Goal: Task Accomplishment & Management: Complete application form

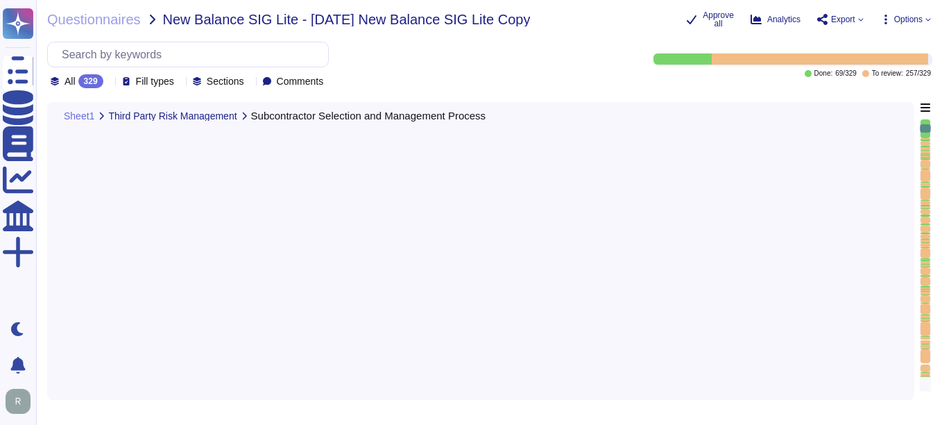
type textarea "Yes, there is a documented third-party risk management program in place. This p…"
type textarea "We do not use subcontractors for this service."
type textarea "We perform background checks on all contractors. We do not use subcontractors f…"
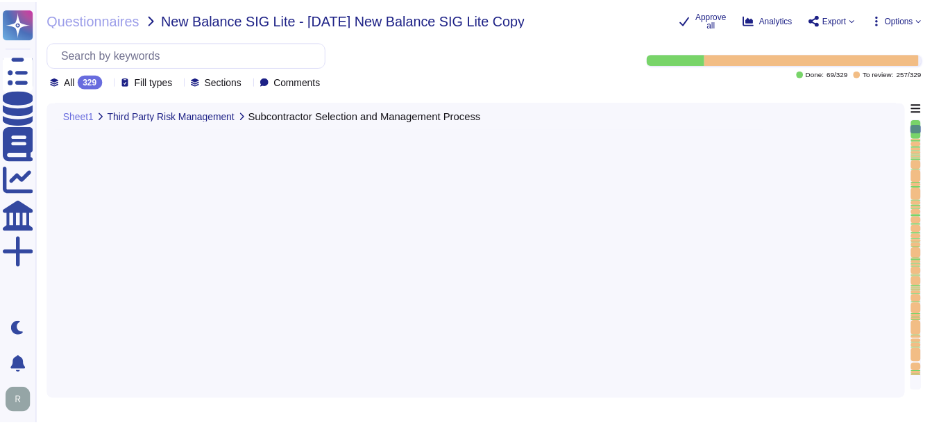
scroll to position [1526, 0]
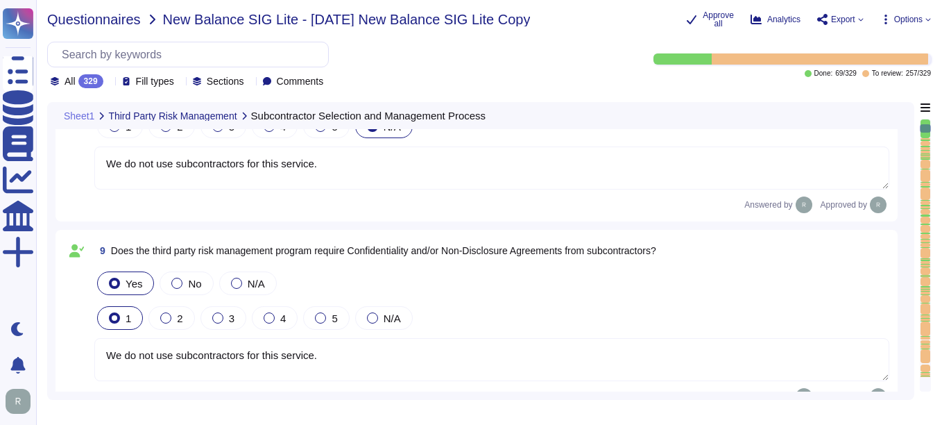
click at [111, 22] on span "Questionnaires" at bounding box center [94, 19] width 94 height 14
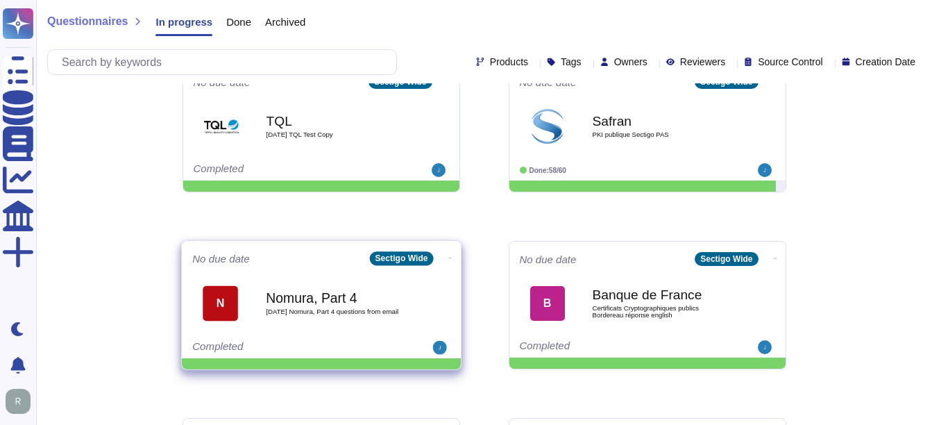
scroll to position [726, 0]
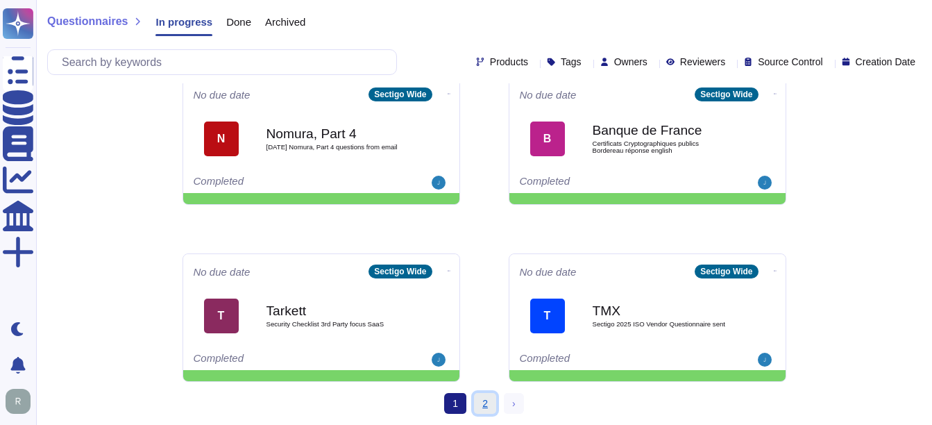
click at [488, 401] on link "2" at bounding box center [485, 403] width 22 height 21
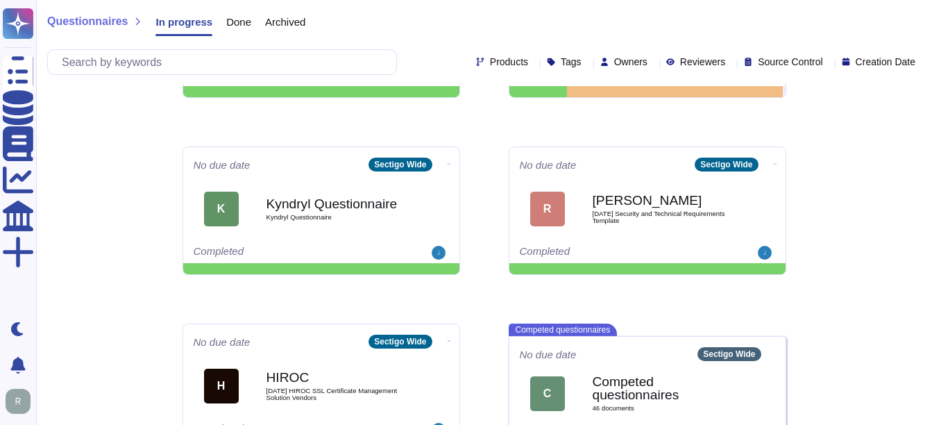
scroll to position [164, 0]
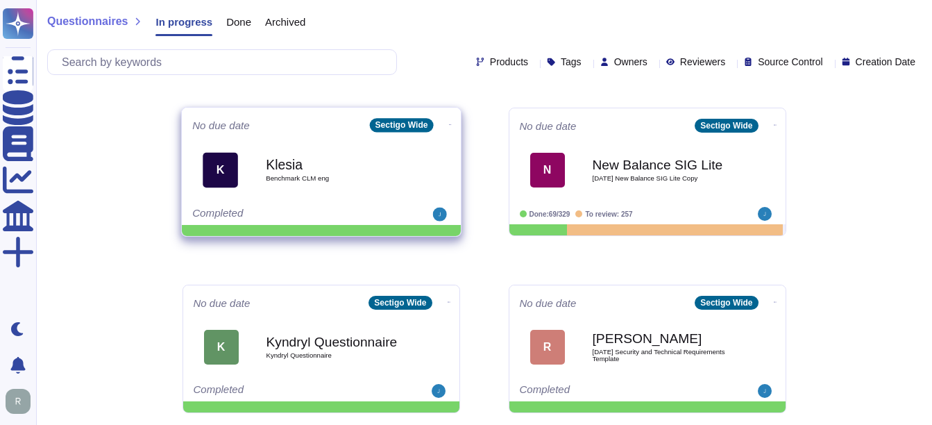
click at [321, 197] on div "Klesia Benchmark CLM eng" at bounding box center [336, 170] width 140 height 56
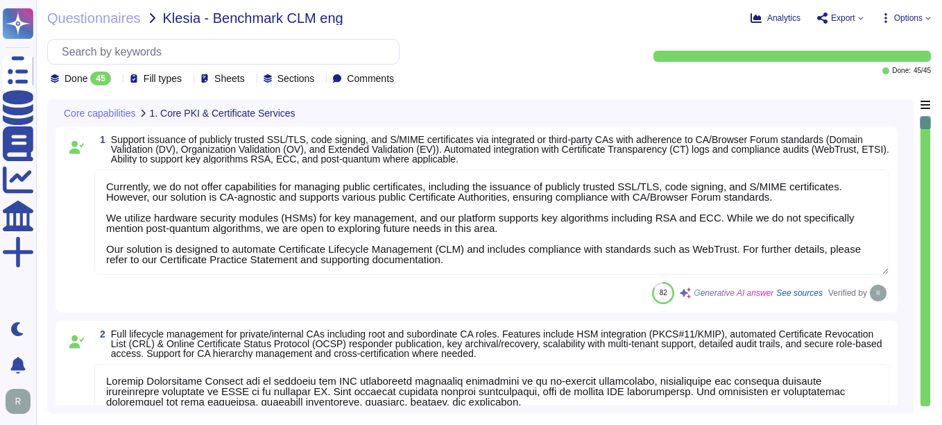
type textarea "Currently, we do not offer capabilities for managing public certificates, inclu…"
type textarea "Sectigo Certificate Manager can be utilized for TLS certificate lifecycle manag…"
type textarea "Sectigo Certificate Manager (SCM) does support handling/downloading certificate…"
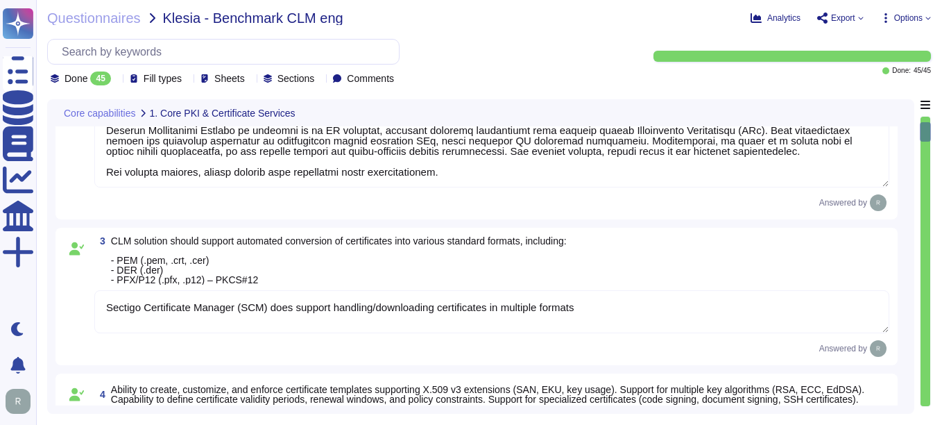
type textarea "Sectigo Certificate Manager provides robust customization options that allow ad…"
type textarea "Sectigo Certificate Manager provides automated certificate discovery by scannin…"
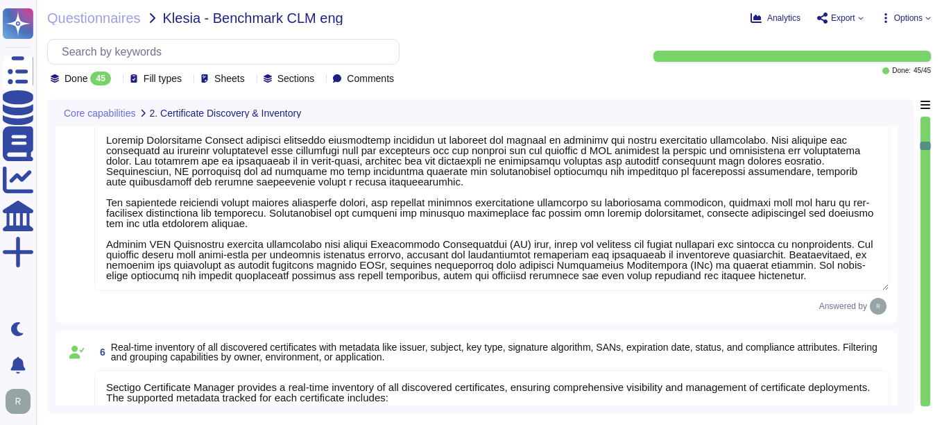
type textarea "Sectigo Certificate Manager provides a real-time inventory of all discovered ce…"
type textarea "Our Sectigo Certificate Manager (SCM) solution includes automated certificate d…"
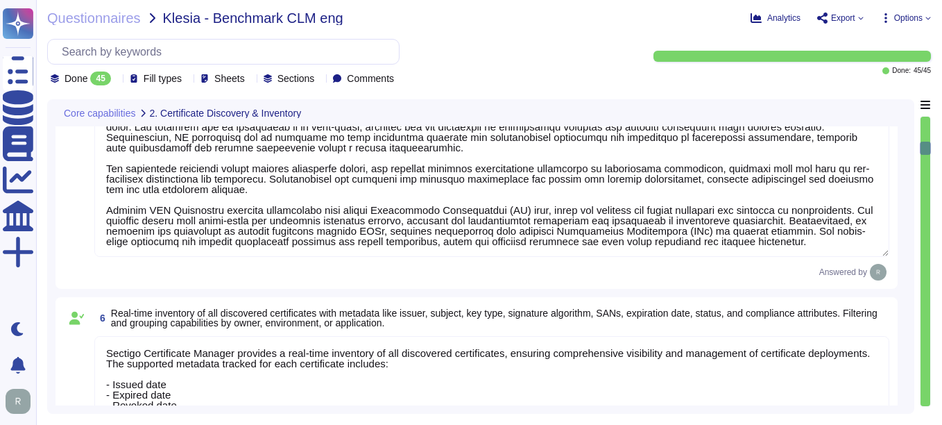
type textarea "Sectigo SCM Enterprise supports standardized certificate enrollment and lifecyc…"
type textarea "Sectigo's Certificate Manager (SCM) provides comprehensive capabilities for man…"
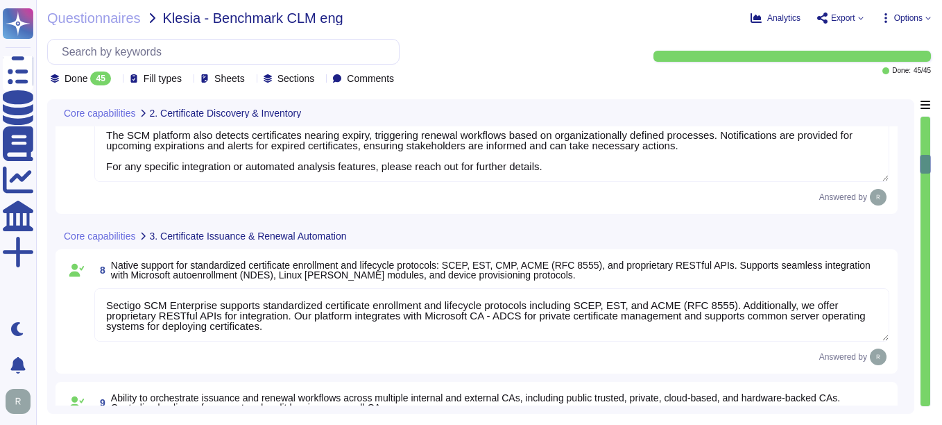
type textarea "Our solution supports secure key management through hardware security modules (…"
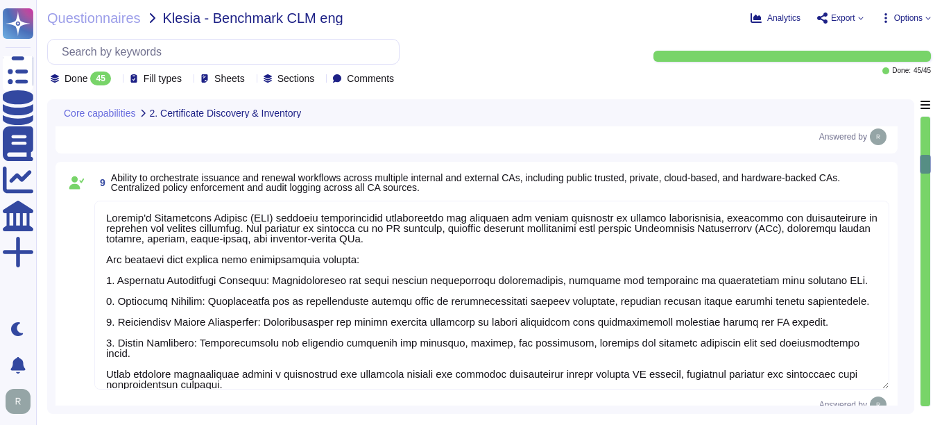
scroll to position [1803, 0]
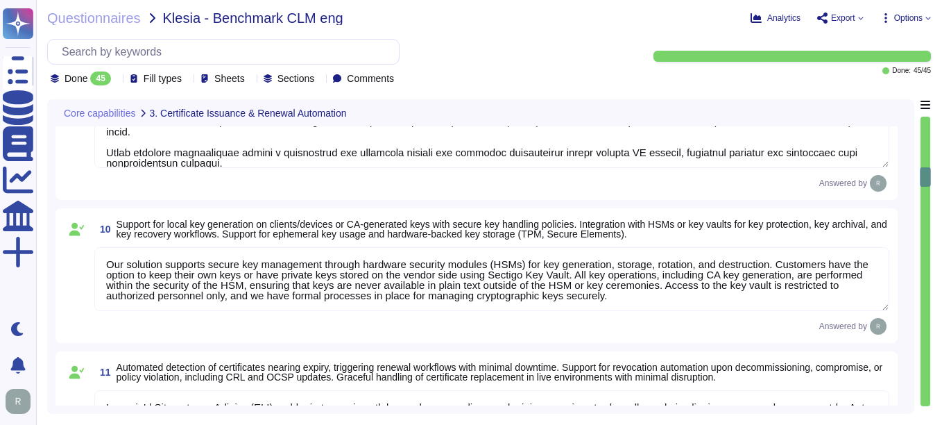
type textarea "Sectigo's Certificate Manager (SCM) provides automated discovery of certificate…"
type textarea "Our key management process is designed to ensure a secure key lifecycle, which …"
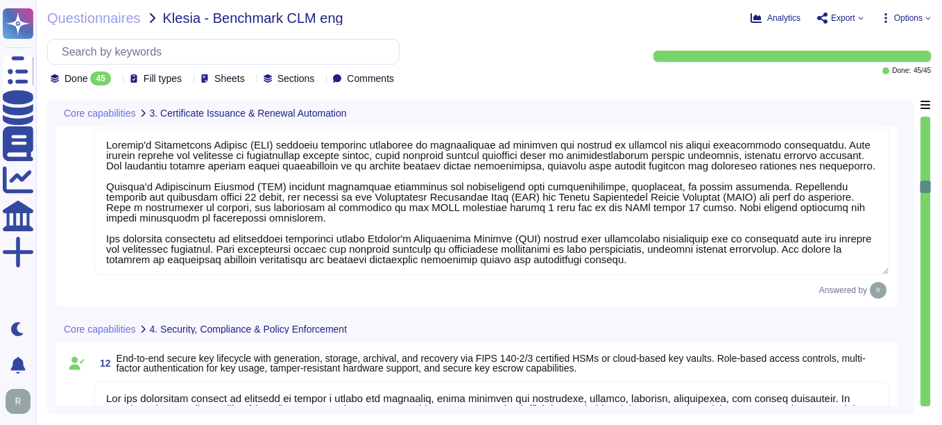
scroll to position [2150, 0]
type textarea "Sectigo provides a comprehensive logging system that maintains detailed audit l…"
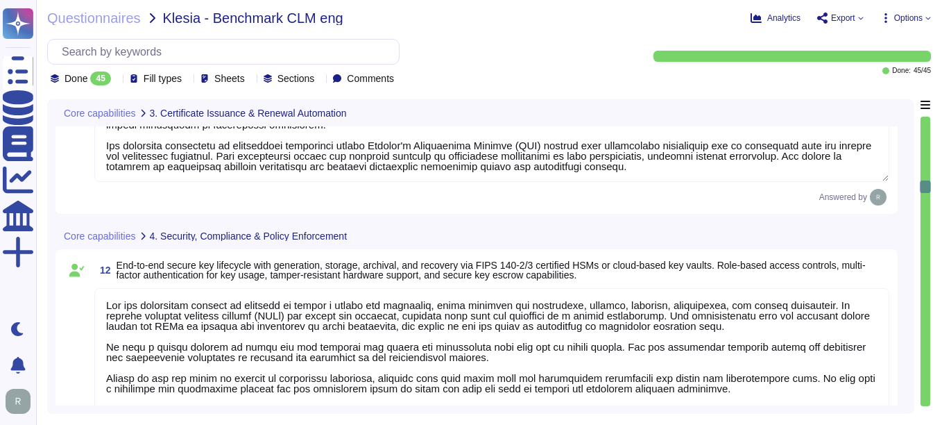
scroll to position [1, 0]
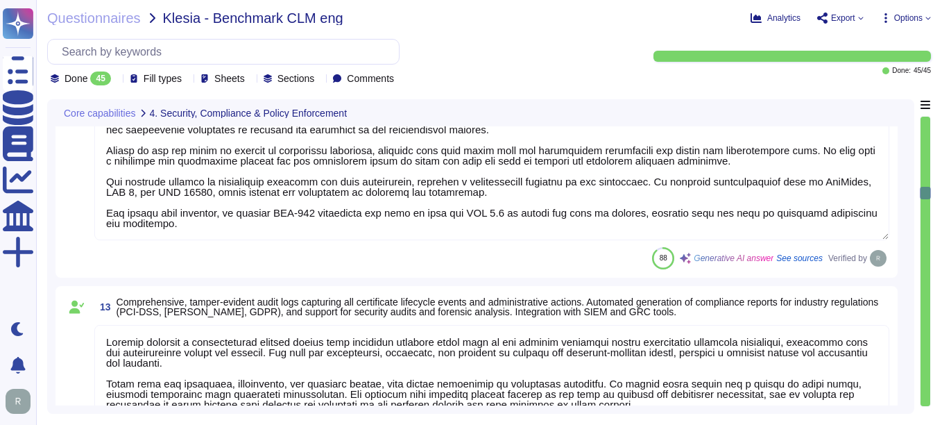
type textarea "Sectigo provides robust customization options that include the ability to chang…"
type textarea "- We maintain geographically distributed, redundant data centers located in [GE…"
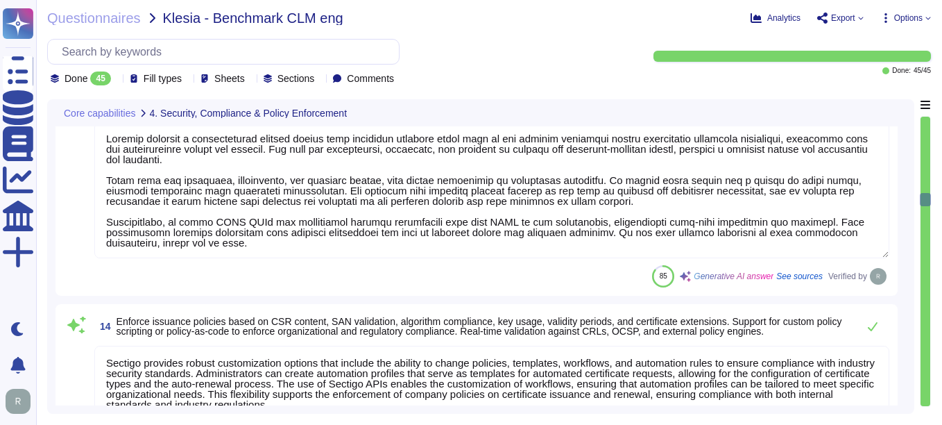
type textarea "Sectigo SCM Enterprise is scalable to manage certificates across large enterpri…"
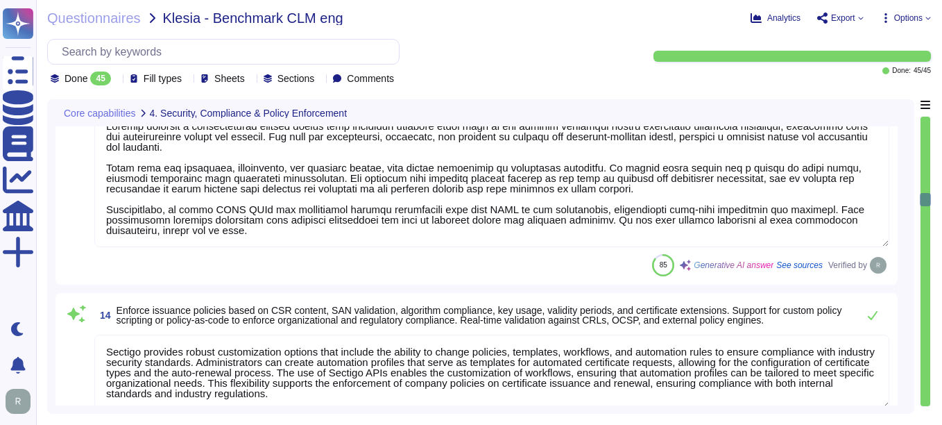
type textarea "Sectigo SCM Enterprise is scalable to manage certificates across large enterpri…"
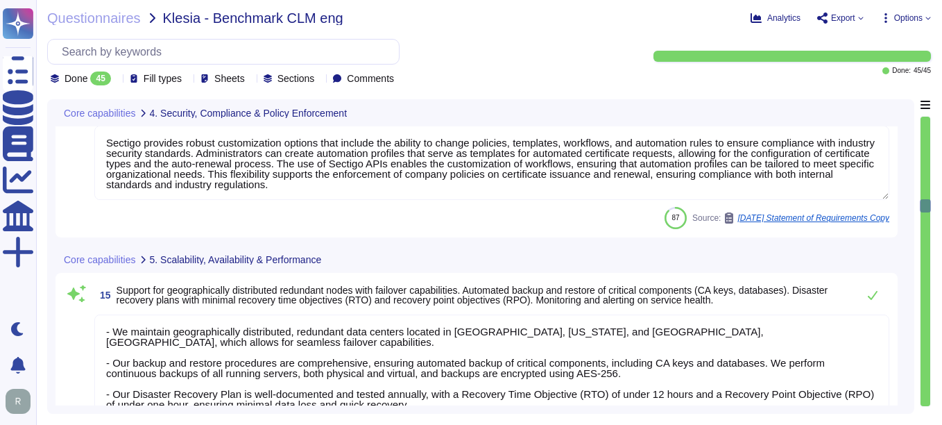
type textarea "Sectigo provides dashboards that display certificate inventory, expiring certif…"
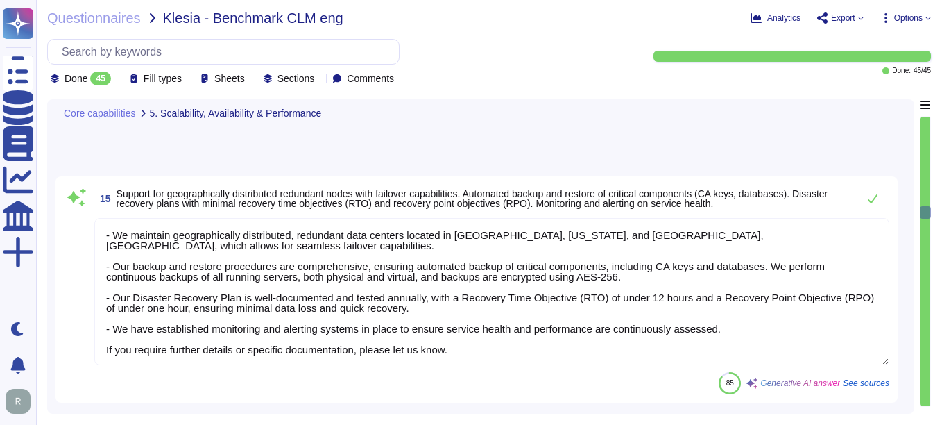
type textarea "Our SCM solution is not integrated with any AI."
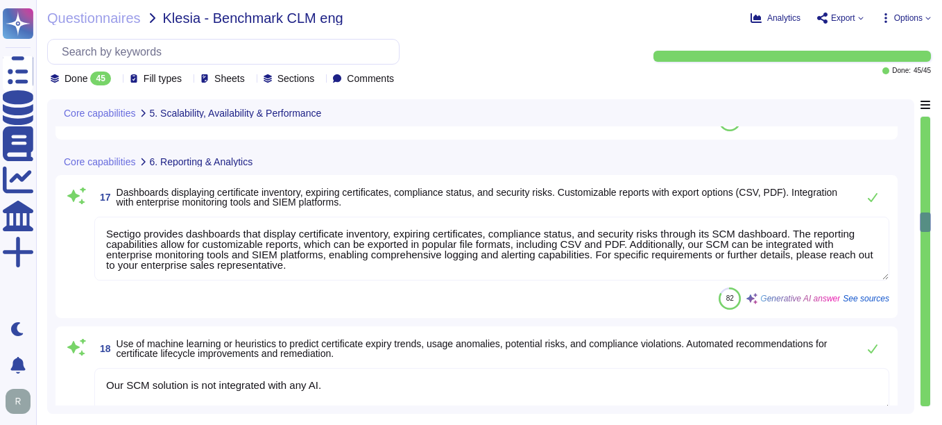
type textarea "Sectigo SCM Enterprise works and administers certificates across cloud provider…"
type textarea "Our solution allows for the isolation of certificate inventories, policies, and…"
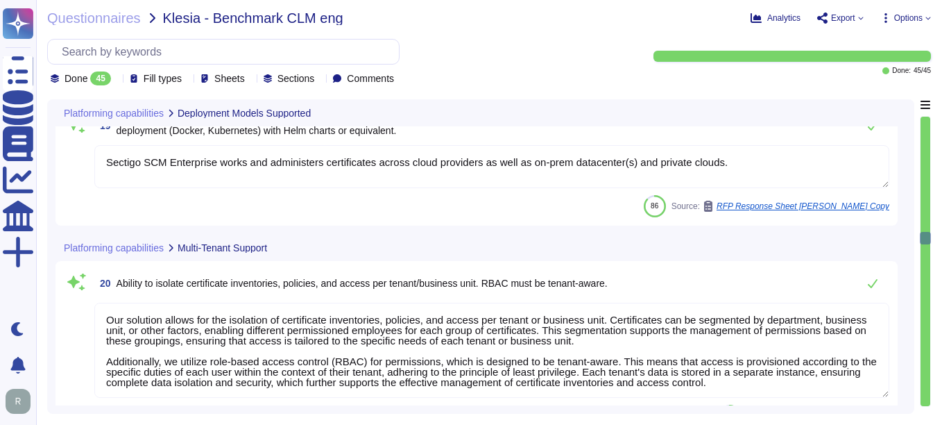
type textarea "Yes, We utilize Role-Based Access Control (RBAC) for permissions based on roles…"
type textarea "Our service supports integration with enterprise identity providers such as Azu…"
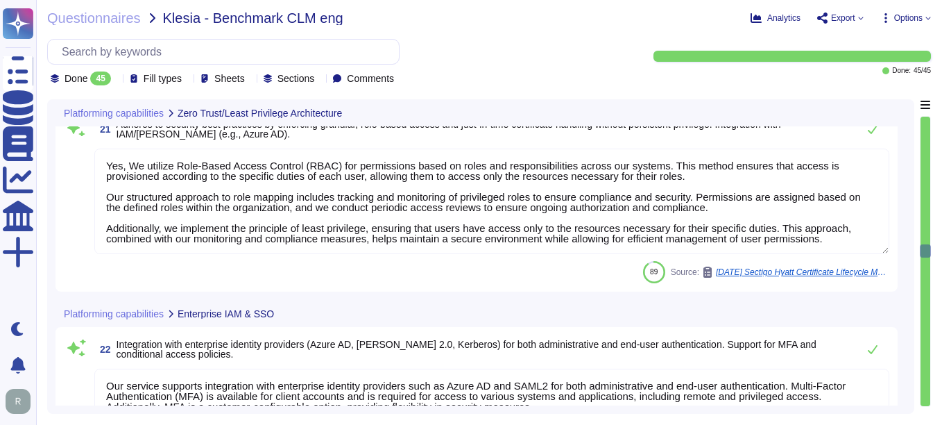
type textarea "We offer native integration with various management tools, including ITSM tools…"
type textarea "Sectigo provides REST APIs to integrate logging information into your SIEM or l…"
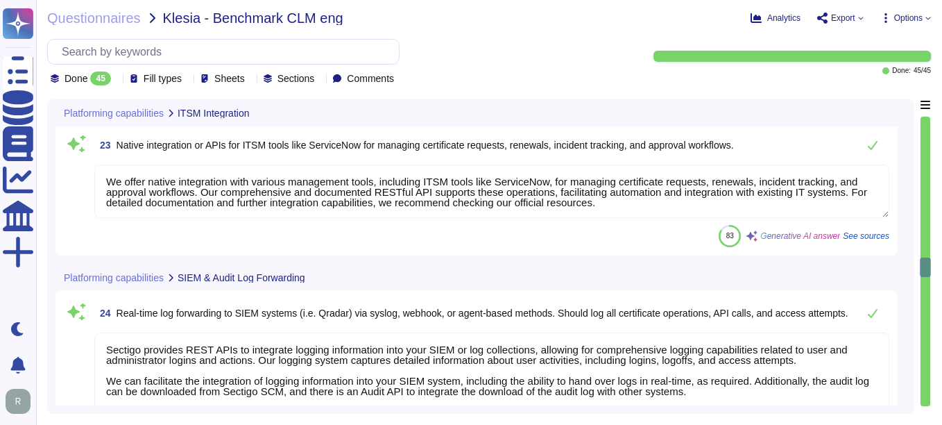
type textarea "We offer more than 50 integrations with popular platforms and tools, including …"
type textarea "Sectigo's Certificate Manager (SCM) supports automated certificate management, …"
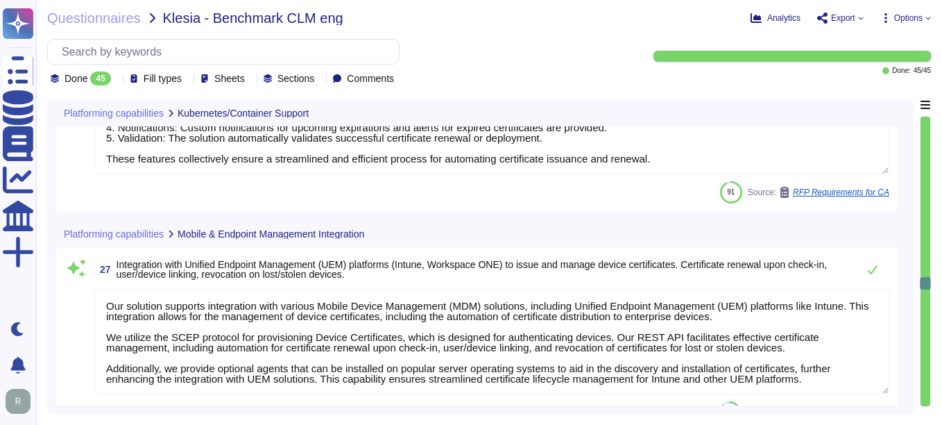
type textarea "Our solution supports integration with various Mobile Device Management (MDM) s…"
type textarea "Sectigo's Certificate Manager (SCM) provides comprehensive capabilities for man…"
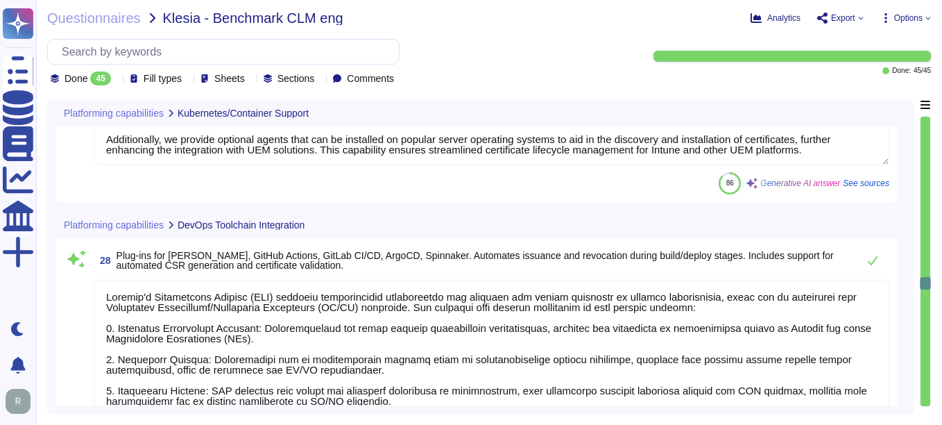
scroll to position [5341, 0]
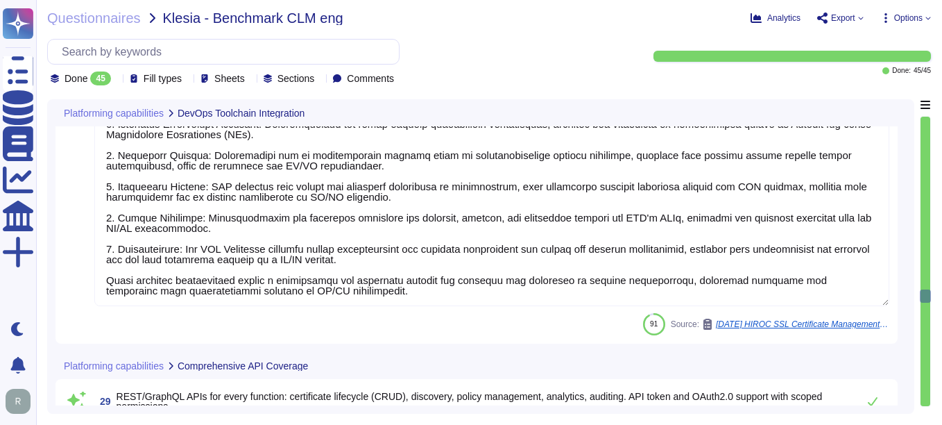
type textarea "The REST API allows for the automation of various tasks related to certificate …"
type textarea "Sectigo provides APIs and webhooks to bring alerts into monitoring solutions, a…"
